Goal: Information Seeking & Learning: Learn about a topic

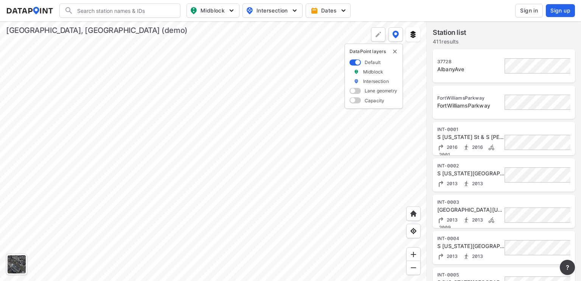
click at [235, 9] on img "button" at bounding box center [232, 11] width 8 height 8
click at [168, 26] on input "Volume count" at bounding box center [170, 28] width 8 height 8
checkbox input "true"
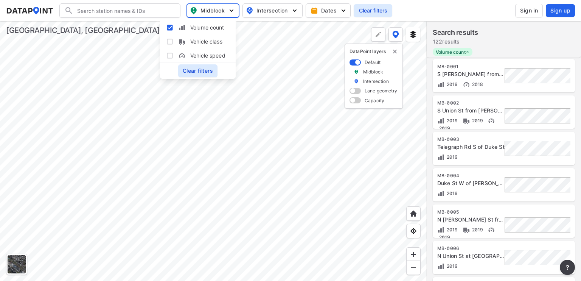
scroll to position [38, 0]
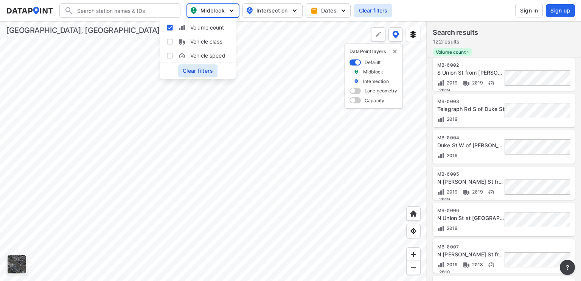
click at [480, 107] on div "Telegraph Rd S of Duke St" at bounding box center [471, 109] width 67 height 8
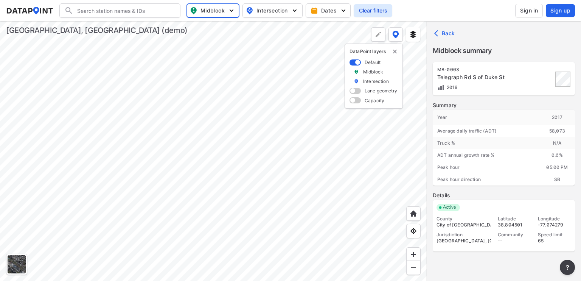
click at [215, 126] on div at bounding box center [213, 151] width 427 height 260
click at [210, 141] on div at bounding box center [213, 151] width 427 height 260
click at [368, 80] on label "Intersection" at bounding box center [376, 81] width 26 height 6
click at [270, 12] on span "Intersection" at bounding box center [272, 10] width 52 height 9
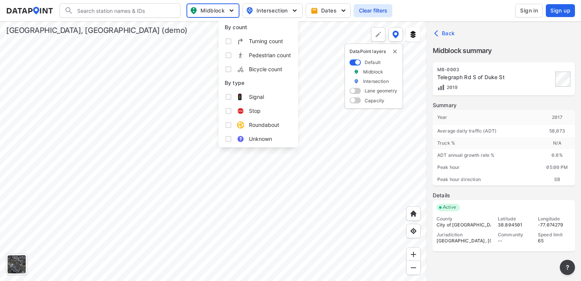
click at [228, 40] on input "Turning count" at bounding box center [229, 41] width 8 height 8
checkbox input "true"
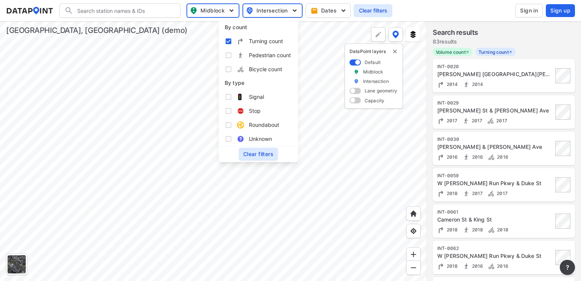
click at [325, 80] on div at bounding box center [213, 151] width 427 height 260
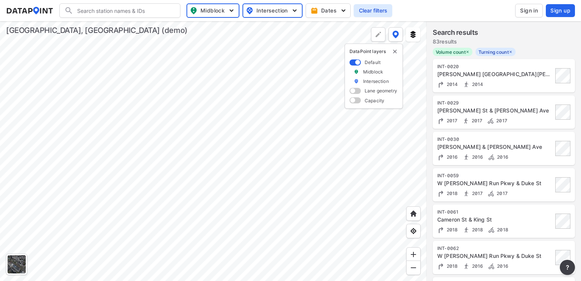
click at [356, 90] on span at bounding box center [355, 91] width 11 height 6
click at [355, 92] on input "checkbox" at bounding box center [352, 92] width 5 height 0
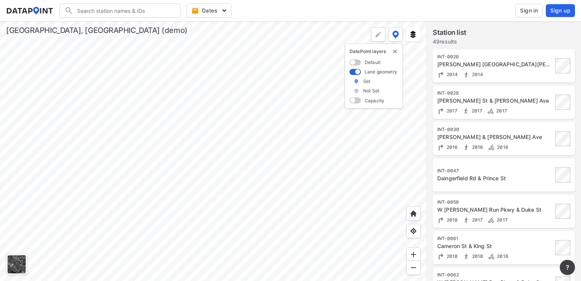
click at [354, 71] on span at bounding box center [355, 72] width 11 height 6
click at [354, 72] on input "checkbox" at bounding box center [352, 72] width 5 height 0
click at [356, 100] on span at bounding box center [355, 100] width 11 height 6
click at [355, 101] on input "checkbox" at bounding box center [352, 101] width 5 height 0
click at [356, 100] on label at bounding box center [356, 100] width 5 height 5
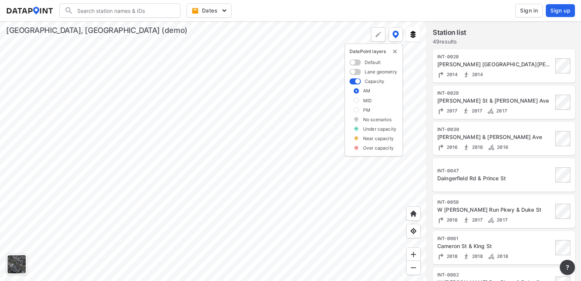
click at [0, 0] on input "checkbox" at bounding box center [0, 0] width 0 height 0
click at [355, 89] on label at bounding box center [356, 90] width 5 height 5
click at [0, 0] on input "checkbox" at bounding box center [0, 0] width 0 height 0
click at [179, 161] on div at bounding box center [213, 151] width 427 height 260
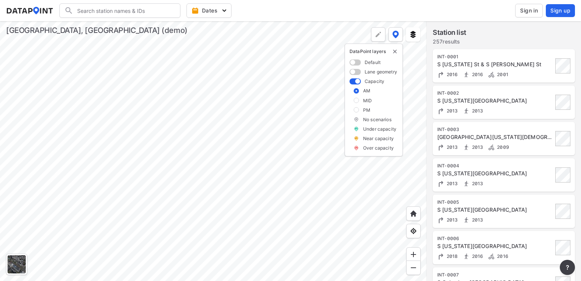
click at [300, 177] on div at bounding box center [213, 151] width 427 height 260
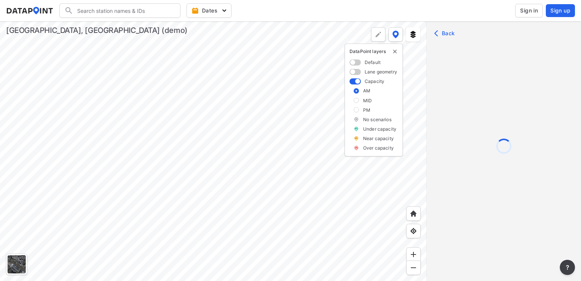
click at [300, 177] on div at bounding box center [213, 151] width 427 height 260
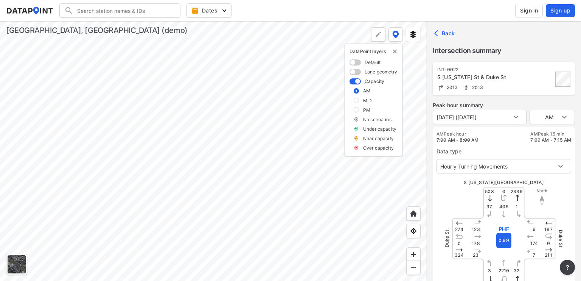
type input "529"
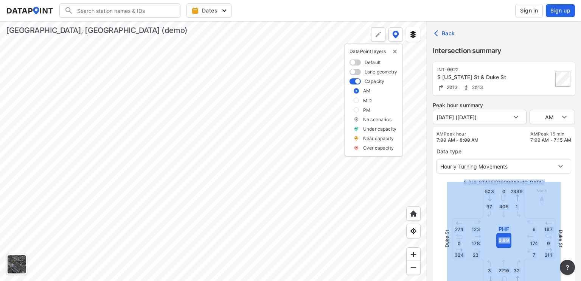
drag, startPoint x: 448, startPoint y: 194, endPoint x: 444, endPoint y: 184, distance: 11.4
click at [444, 184] on div "S [US_STATE] St 503 2339 2245 435 187 211 324 274 1 3 7 123 97 32 6 23 PHF 0.99…" at bounding box center [504, 238] width 135 height 118
click at [443, 183] on div "S [US_STATE][GEOGRAPHIC_DATA]" at bounding box center [504, 182] width 135 height 6
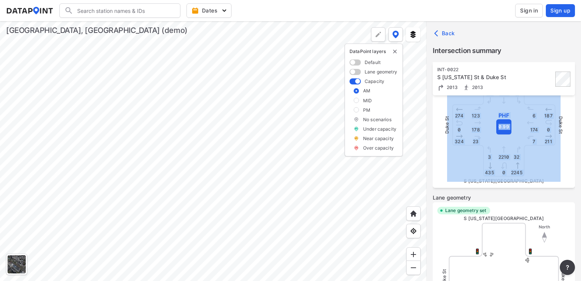
scroll to position [151, 0]
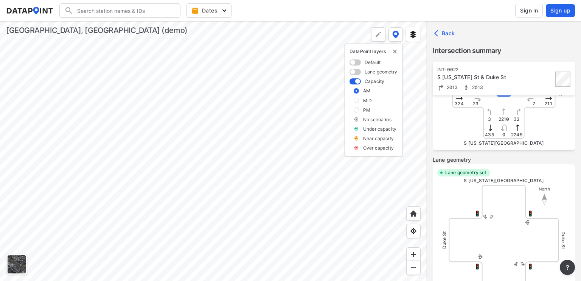
click at [443, 182] on div "Lane geometry set S [US_STATE] [GEOGRAPHIC_DATA][US_STATE]" at bounding box center [504, 235] width 142 height 143
